Goal: Information Seeking & Learning: Check status

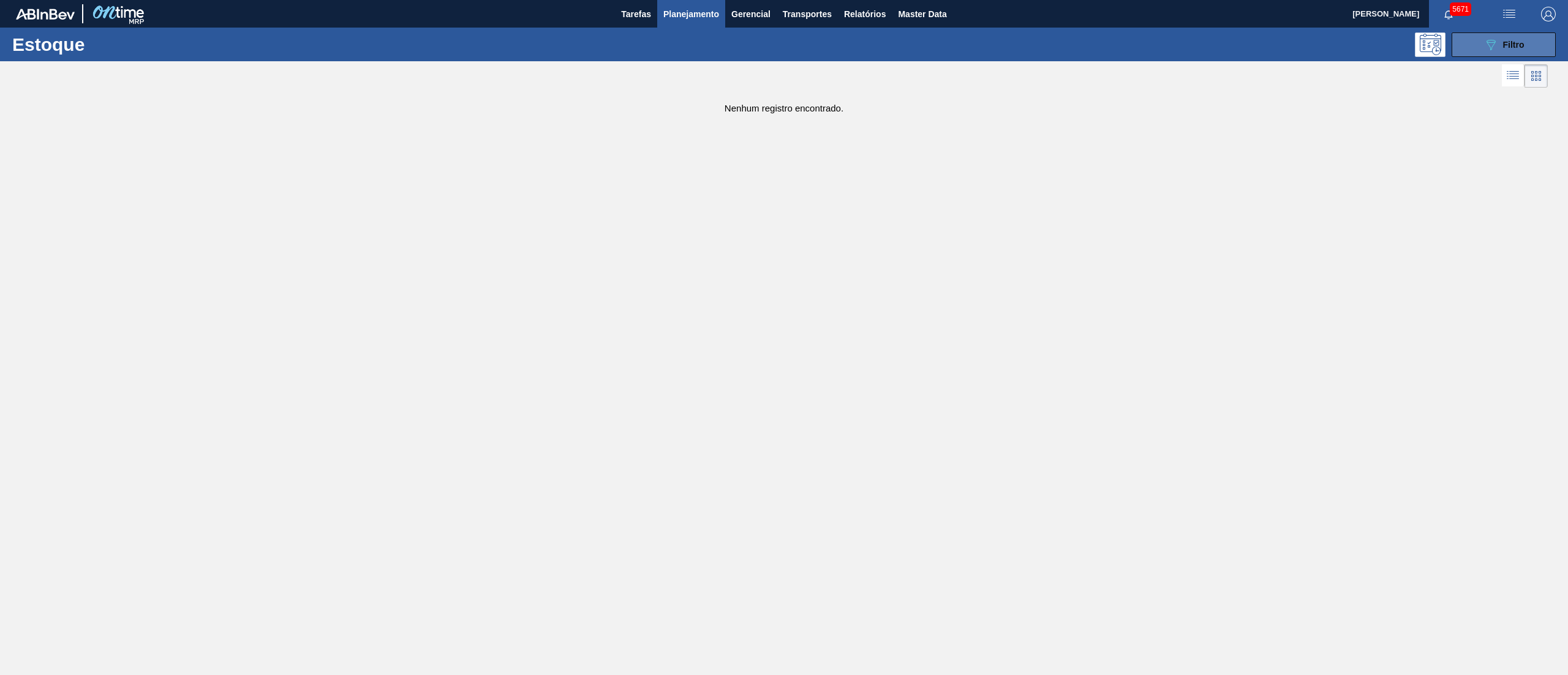
click at [1478, 36] on button "089F7B8B-B2A5-4AFE-B5C0-19BA573D28AC Filtro" at bounding box center [1503, 45] width 104 height 24
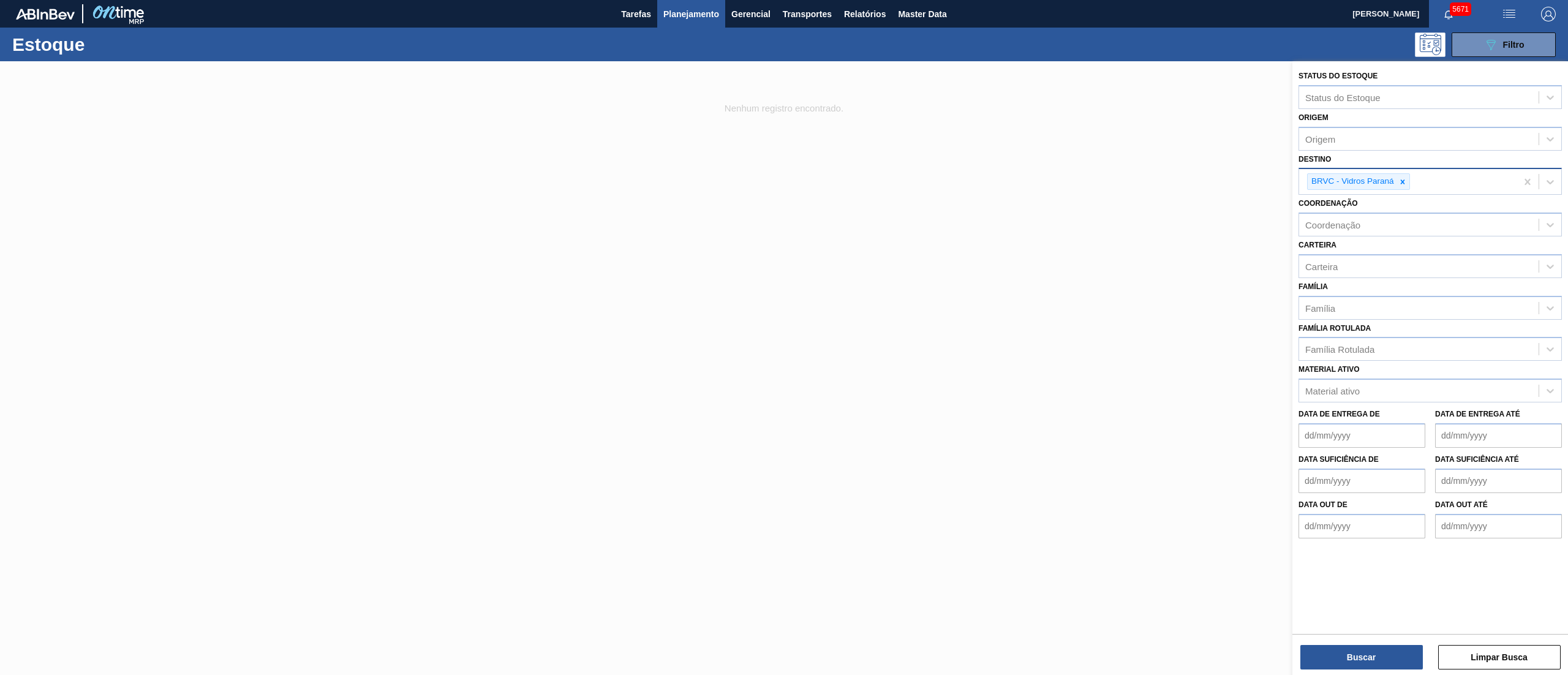
click at [1394, 181] on div "BRVC - Vidros Paraná" at bounding box center [1351, 182] width 88 height 15
click at [1400, 185] on icon at bounding box center [1402, 182] width 8 height 8
type input "brv3"
click at [1377, 207] on div "BRV3 - Vidros Rio" at bounding box center [1430, 210] width 263 height 22
click at [1377, 651] on button "Buscar" at bounding box center [1361, 657] width 123 height 24
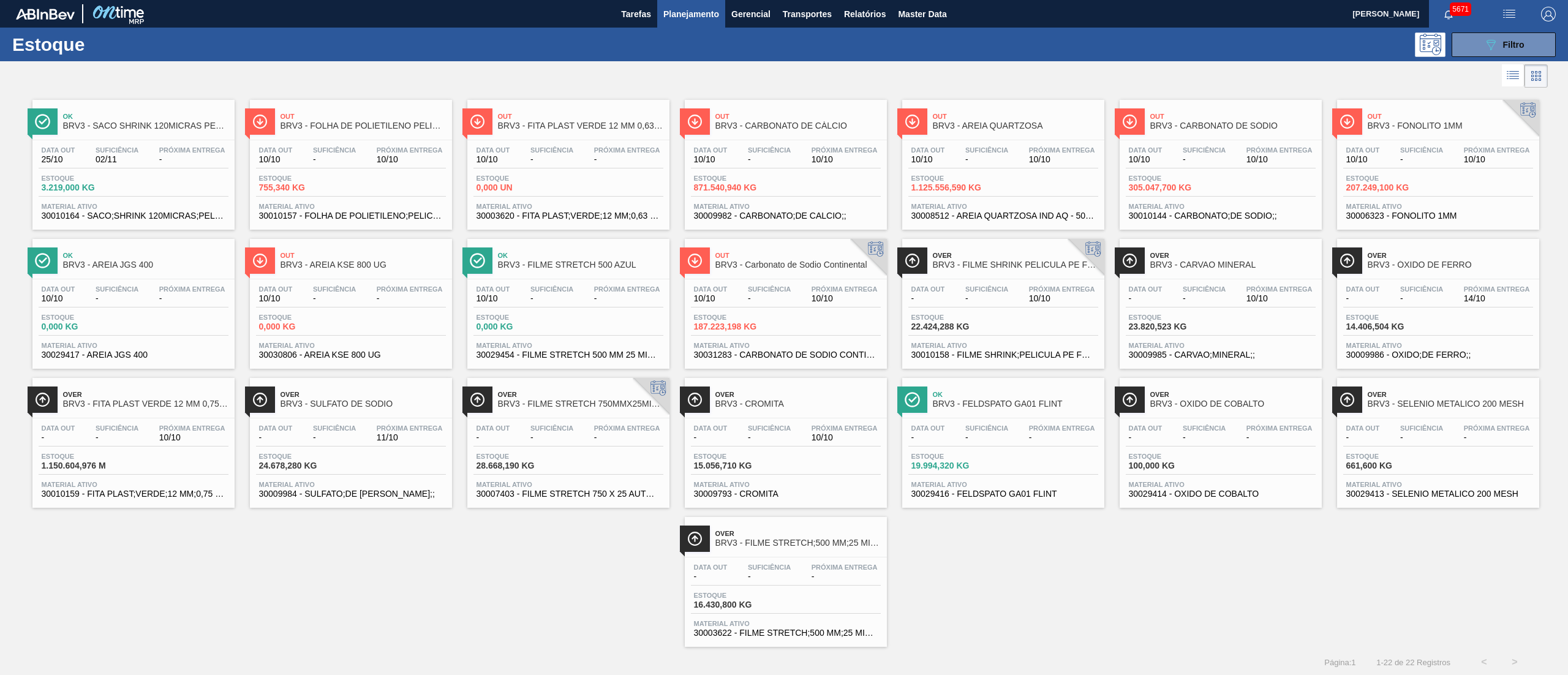
click at [88, 479] on div "Data out - Suficiência - Próxima Entrega 10/10 Estoque 1.150.604,976 M Material…" at bounding box center [133, 460] width 202 height 83
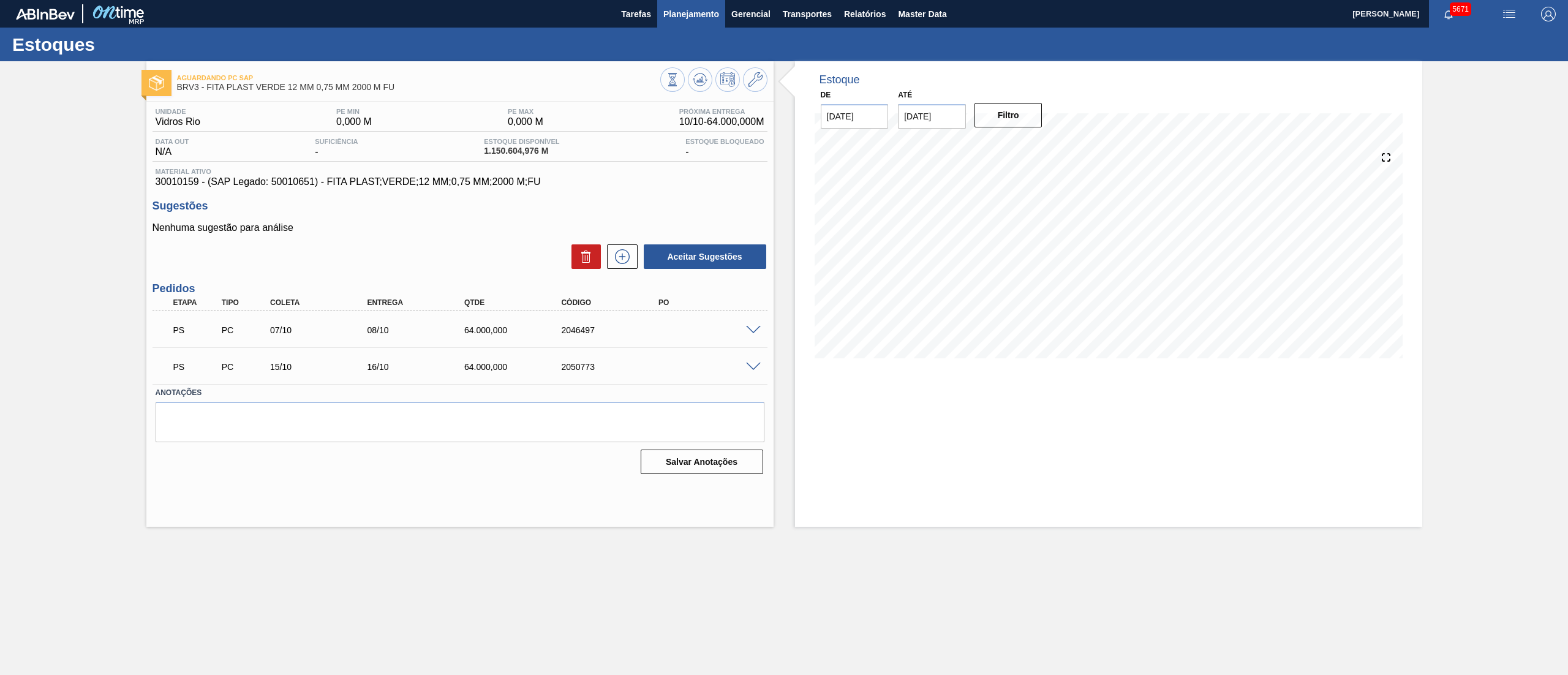
click at [675, 23] on button "Planejamento" at bounding box center [691, 13] width 68 height 28
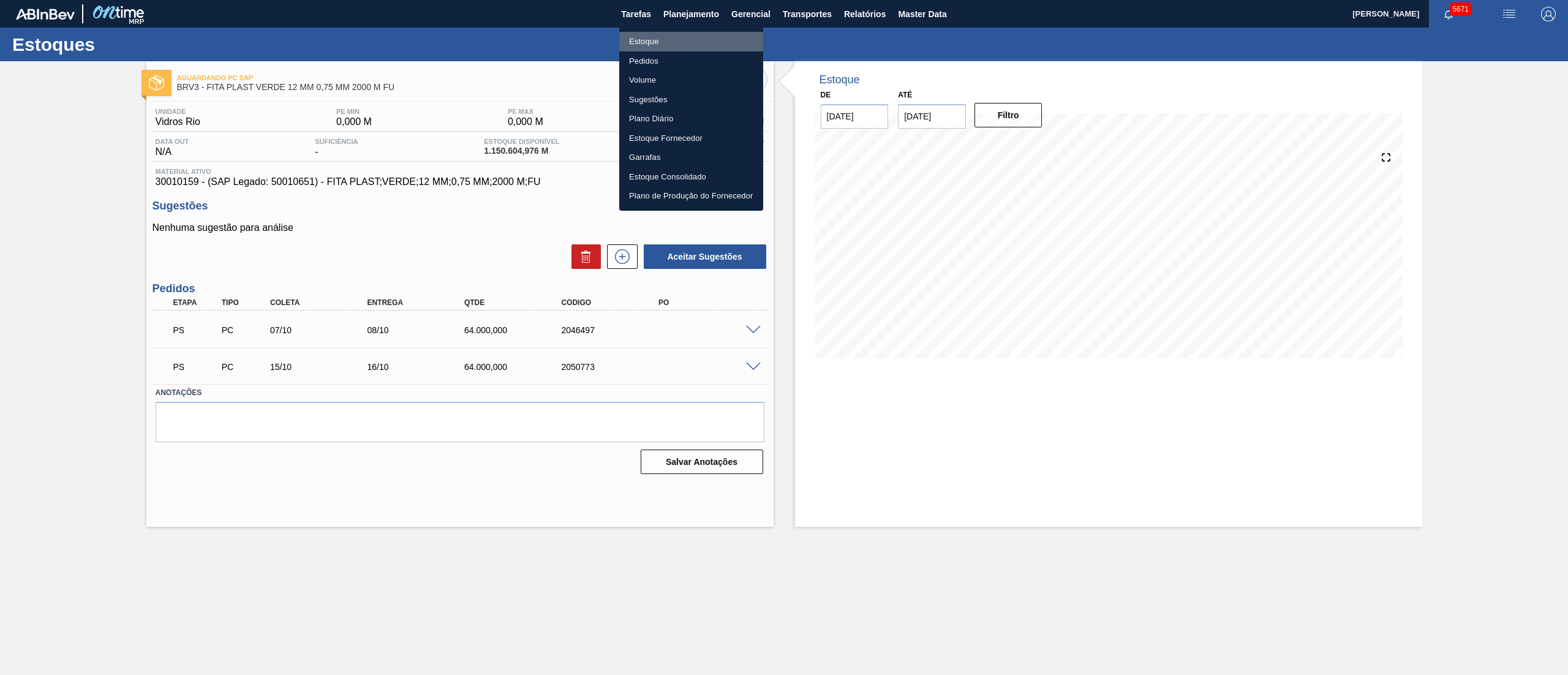
click at [645, 42] on li "Estoque" at bounding box center [691, 42] width 144 height 20
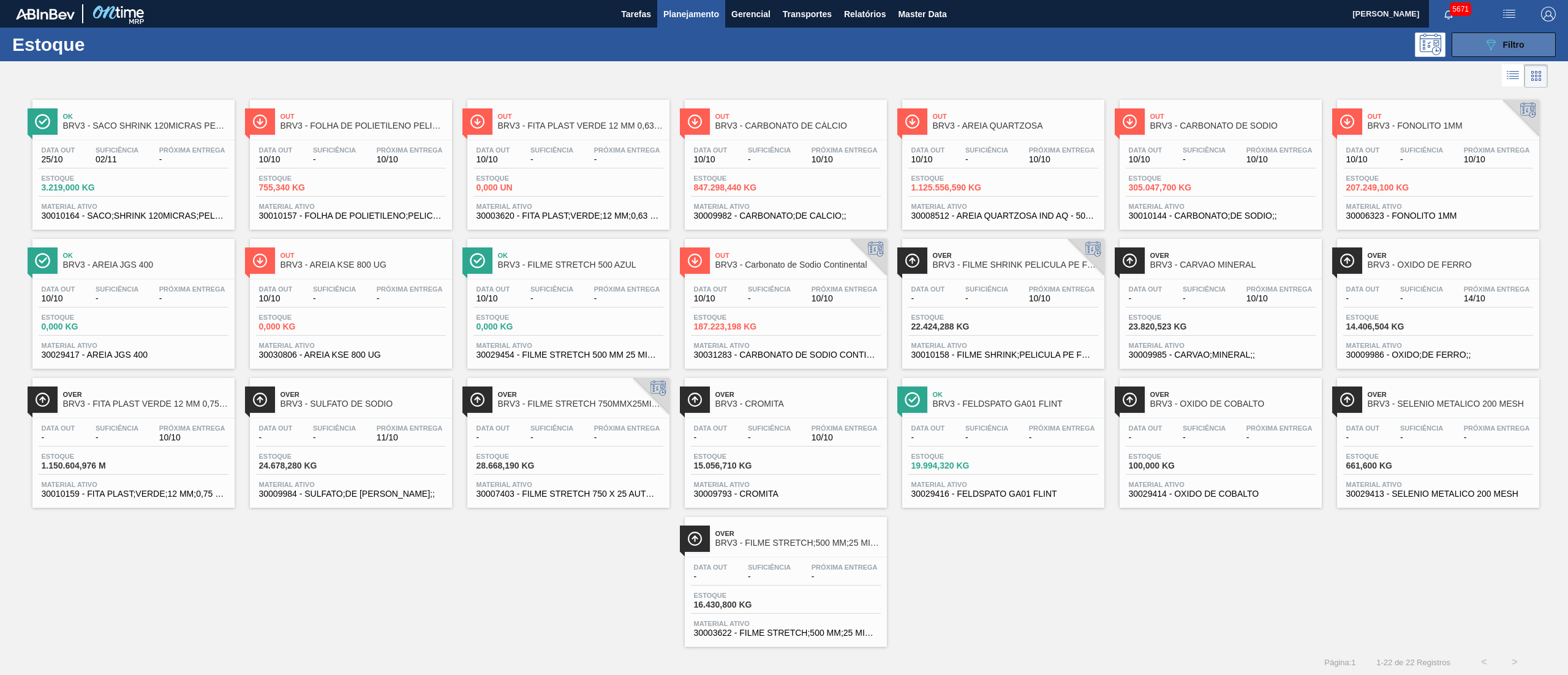
click at [1474, 49] on button "089F7B8B-B2A5-4AFE-B5C0-19BA573D28AC Filtro" at bounding box center [1503, 45] width 104 height 24
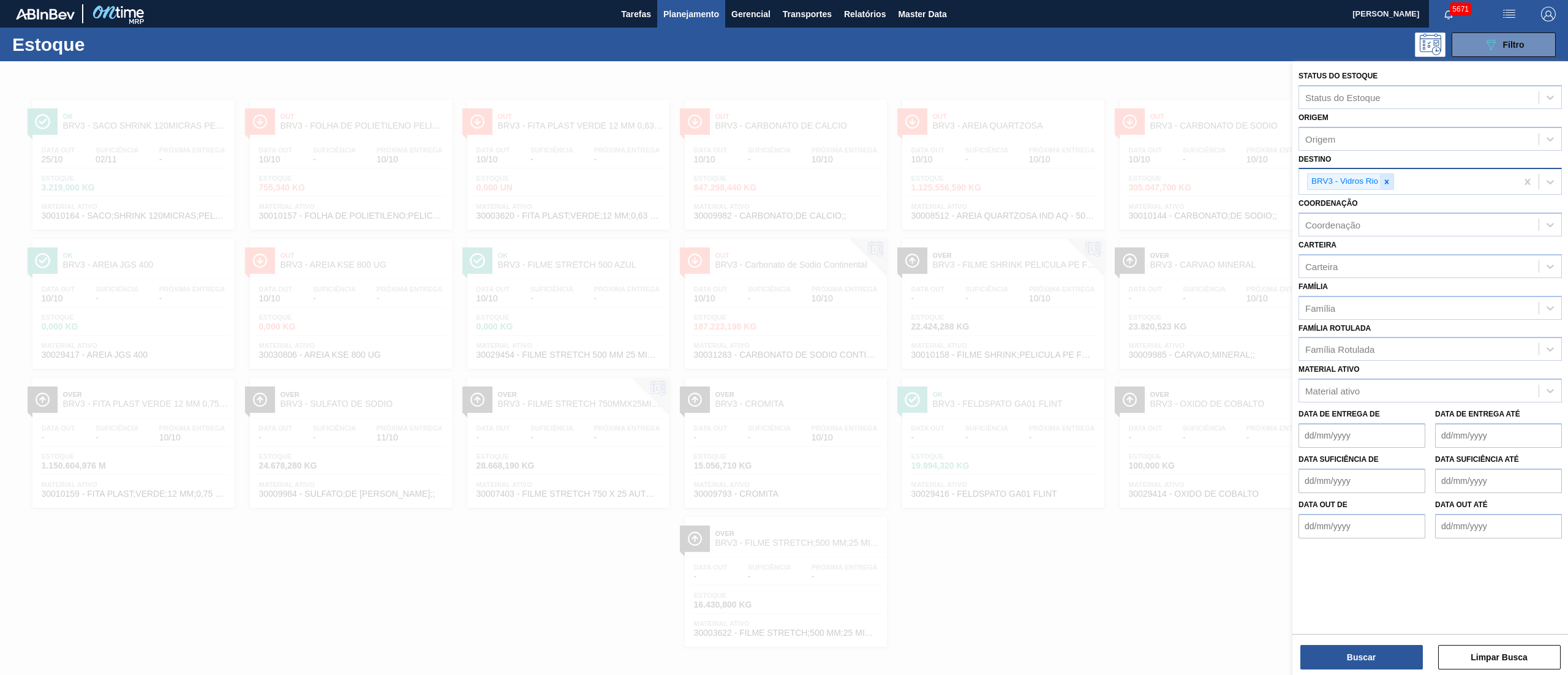
click at [1381, 183] on div at bounding box center [1386, 182] width 13 height 15
type input "brvb"
click at [1387, 205] on div "BRVB - Rótulos" at bounding box center [1430, 210] width 263 height 22
click at [1348, 651] on button "Buscar" at bounding box center [1361, 657] width 123 height 24
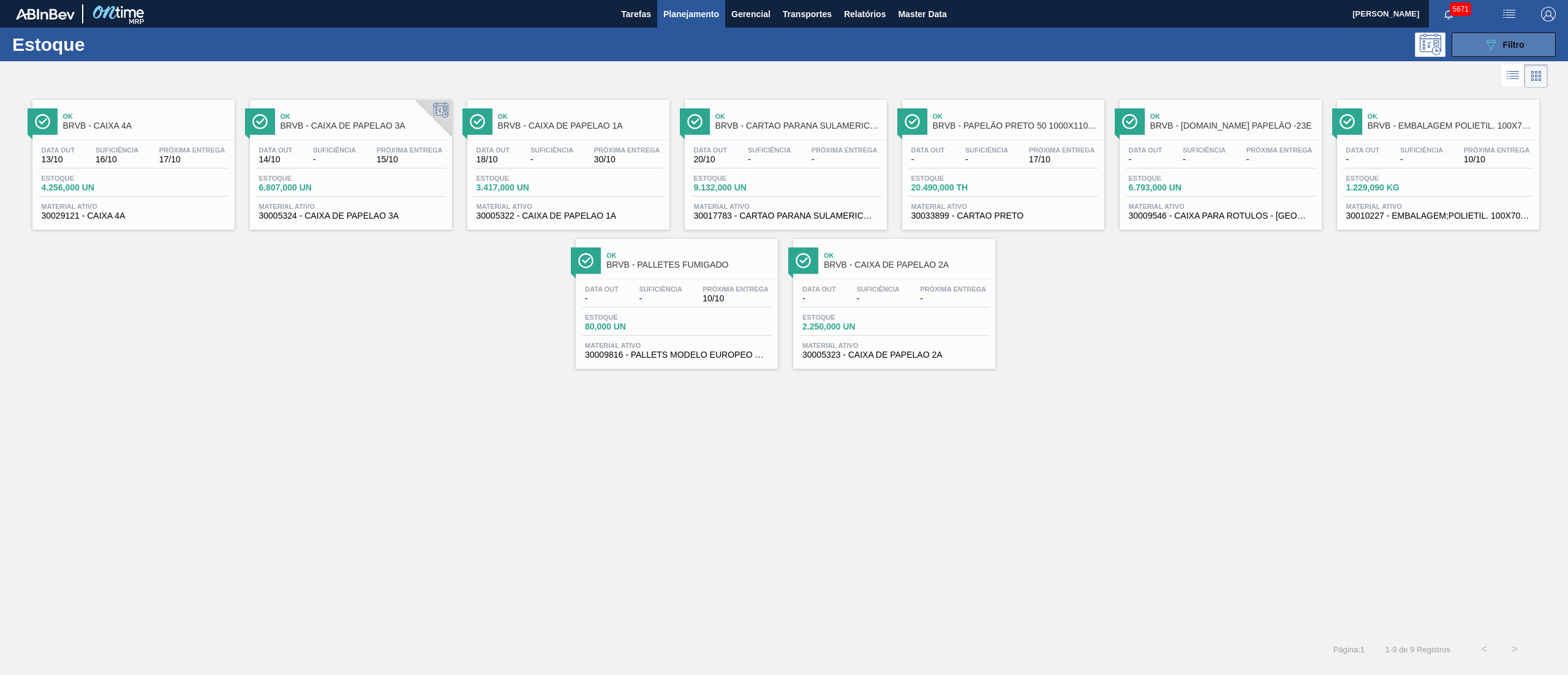
click at [1478, 46] on button "089F7B8B-B2A5-4AFE-B5C0-19BA573D28AC Filtro" at bounding box center [1503, 45] width 104 height 24
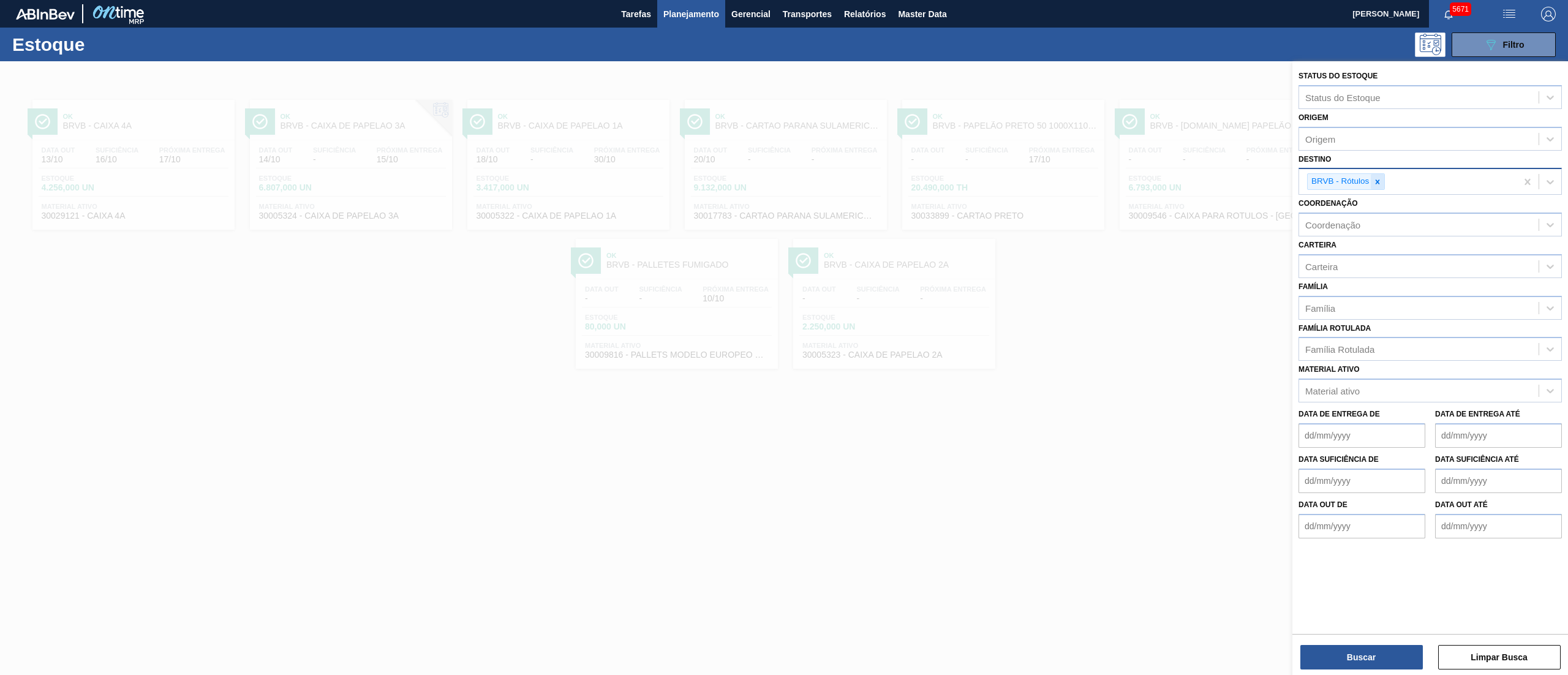
click at [1378, 178] on icon at bounding box center [1377, 182] width 8 height 8
type input "brv3"
click at [1320, 206] on div "BRV3 - Vidros Rio" at bounding box center [1430, 210] width 263 height 22
click at [1354, 647] on button "Buscar" at bounding box center [1361, 657] width 123 height 24
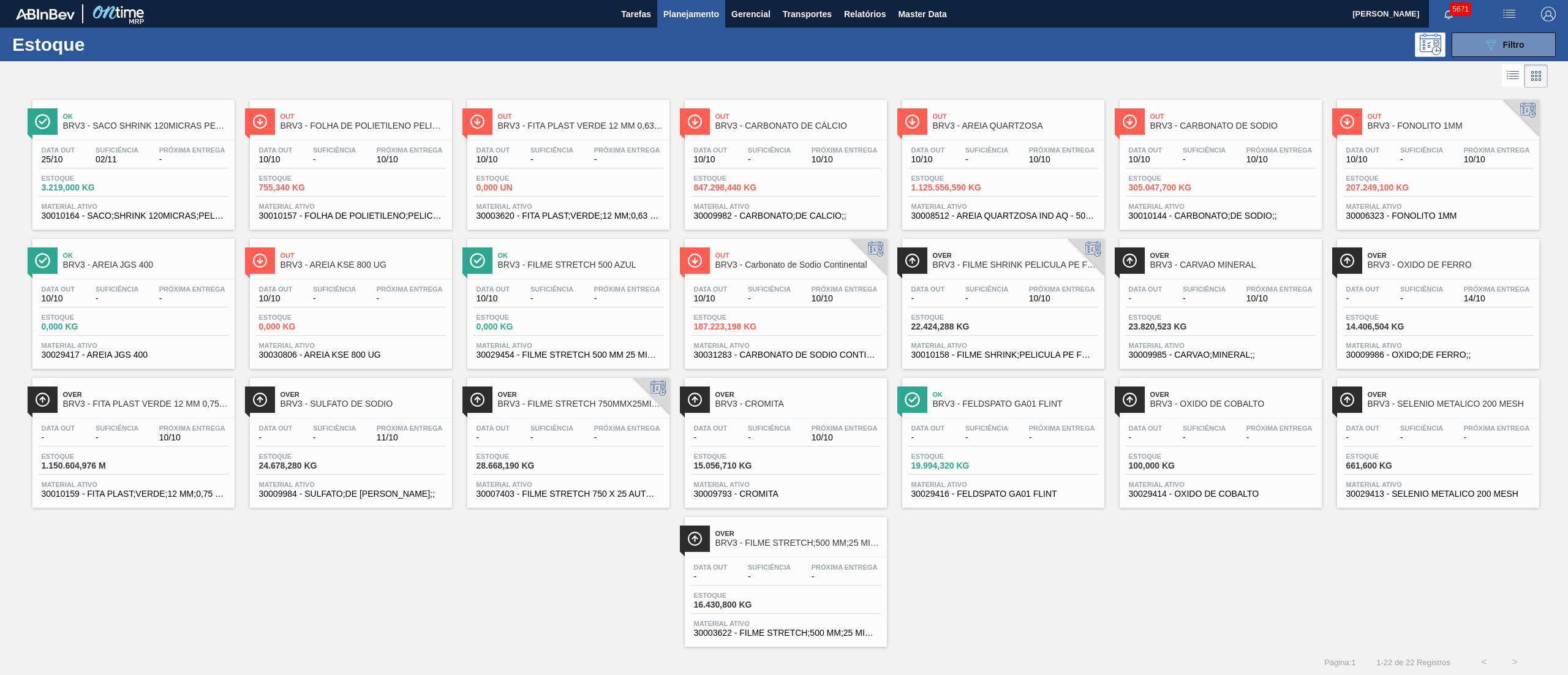
click at [974, 139] on div "Out BRV3 - AREIA QUARTZOSA Data out 10/10 Suficiência - Próxima Entrega 10/10 E…" at bounding box center [1003, 165] width 202 height 130
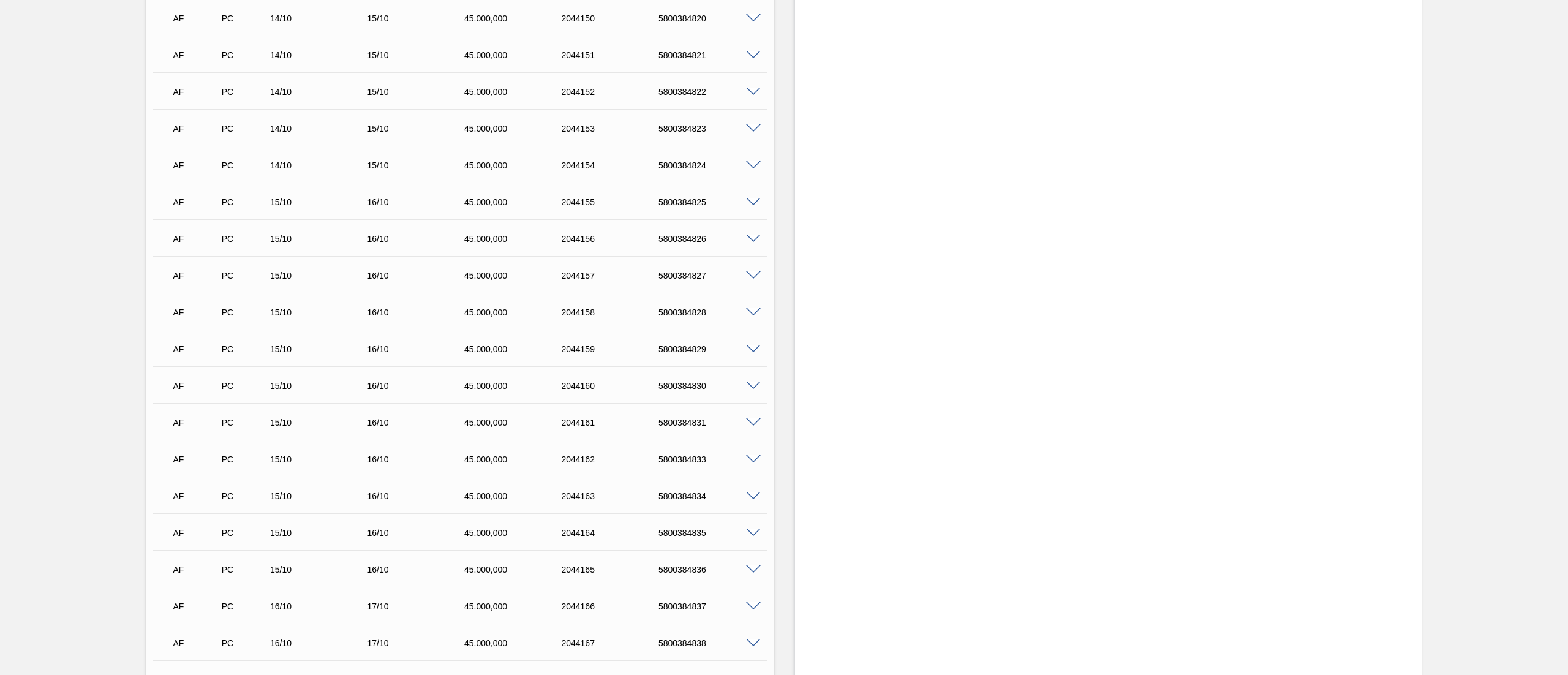
scroll to position [17122, 0]
drag, startPoint x: 659, startPoint y: 497, endPoint x: 704, endPoint y: 499, distance: 45.0
drag, startPoint x: 659, startPoint y: 496, endPoint x: 709, endPoint y: 492, distance: 50.2
click at [713, 492] on div "5800384850" at bounding box center [710, 493] width 111 height 10
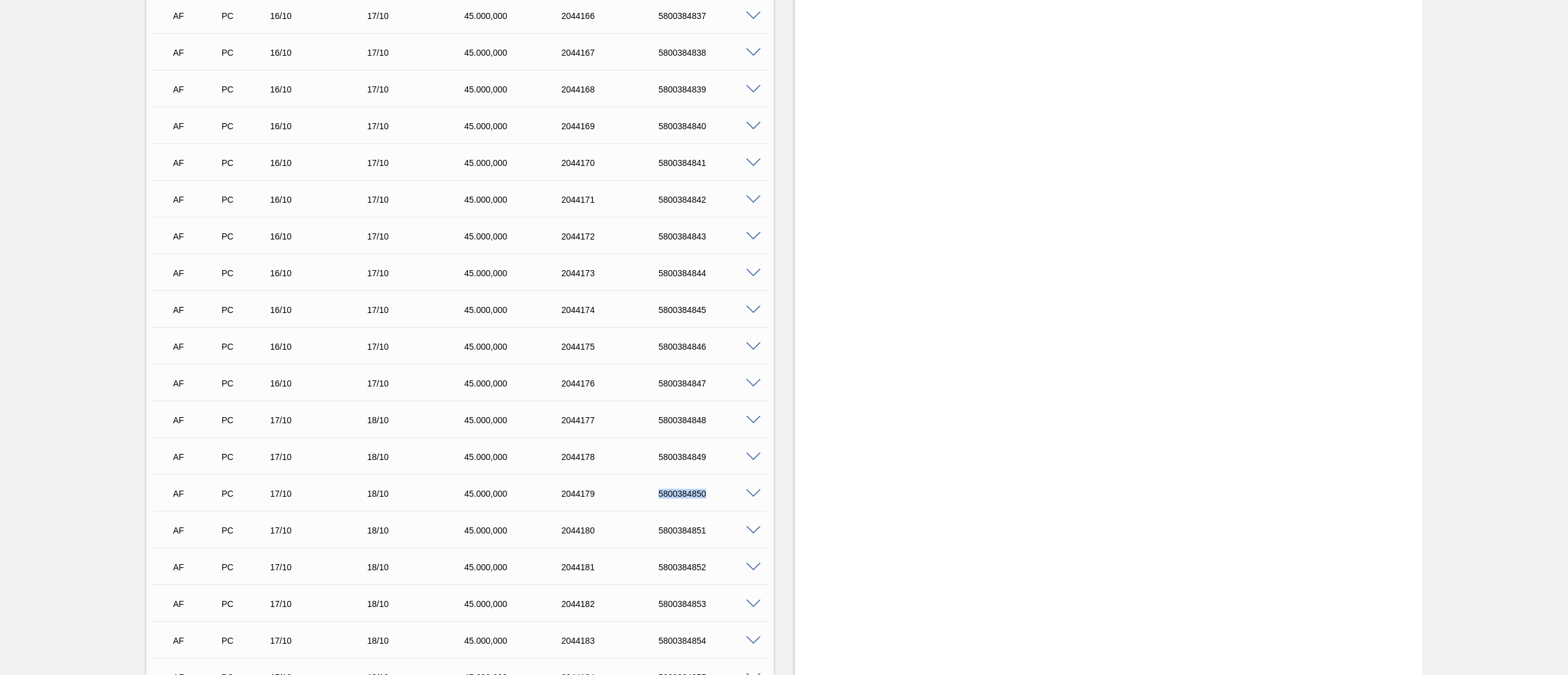
copy div "5800384850"
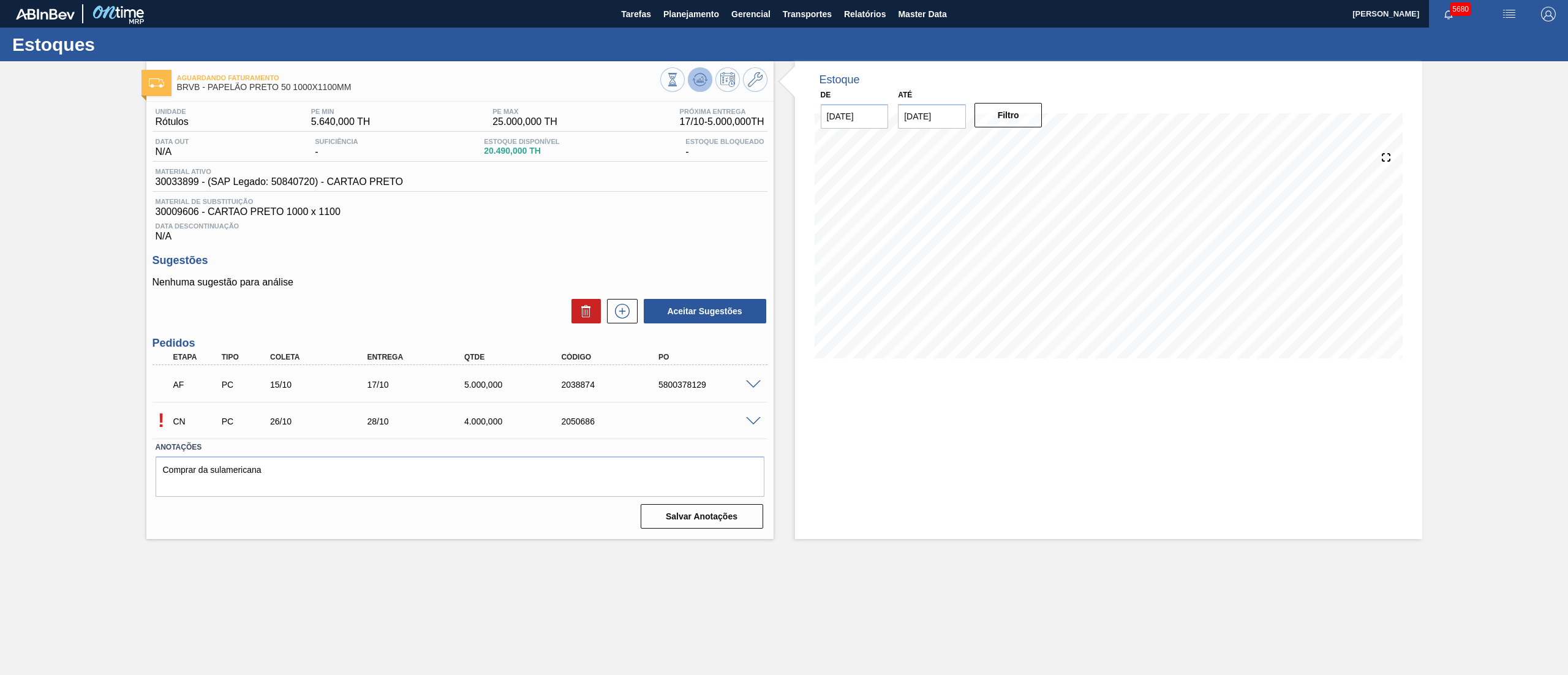
click at [698, 82] on icon at bounding box center [699, 79] width 8 height 6
